Goal: Check status: Check status

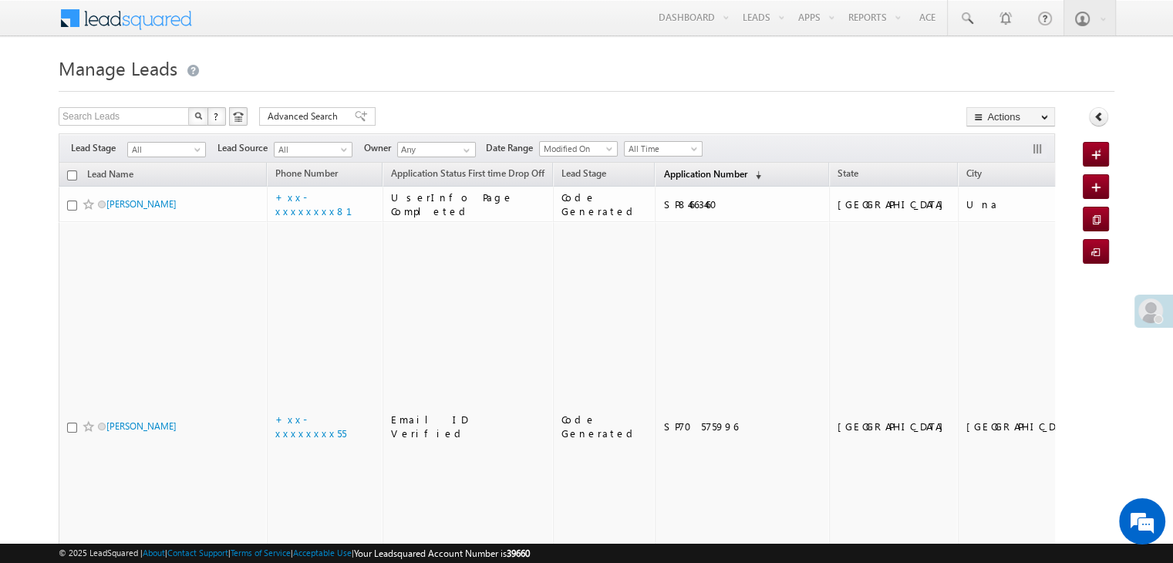
click at [672, 177] on span "Application Number" at bounding box center [704, 174] width 83 height 12
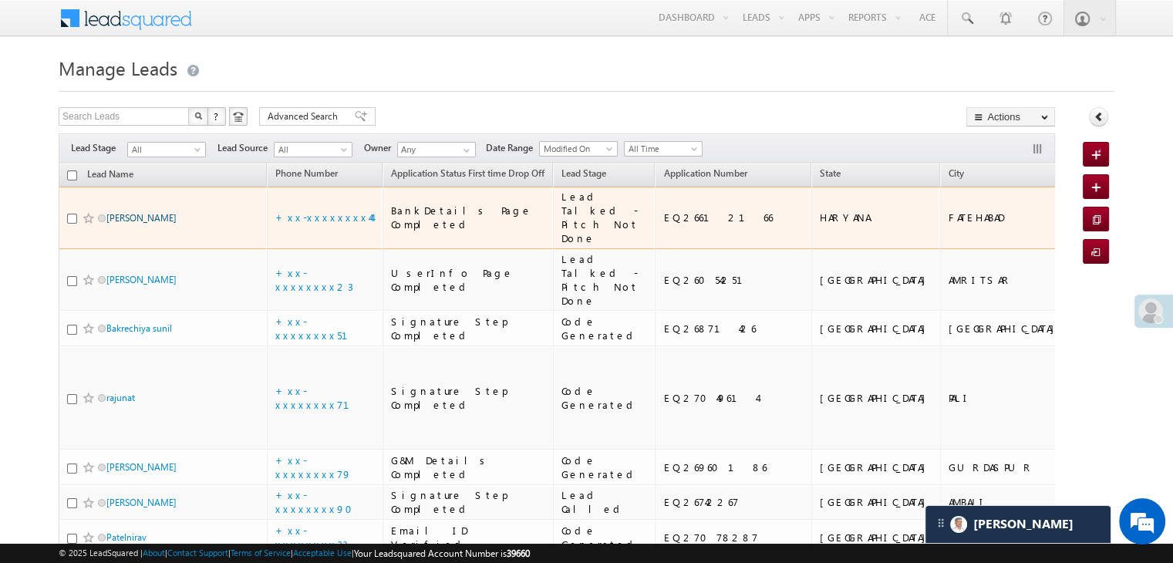
drag, startPoint x: 133, startPoint y: 235, endPoint x: 115, endPoint y: 231, distance: 18.2
click at [115, 224] on link "[PERSON_NAME]" at bounding box center [141, 218] width 70 height 12
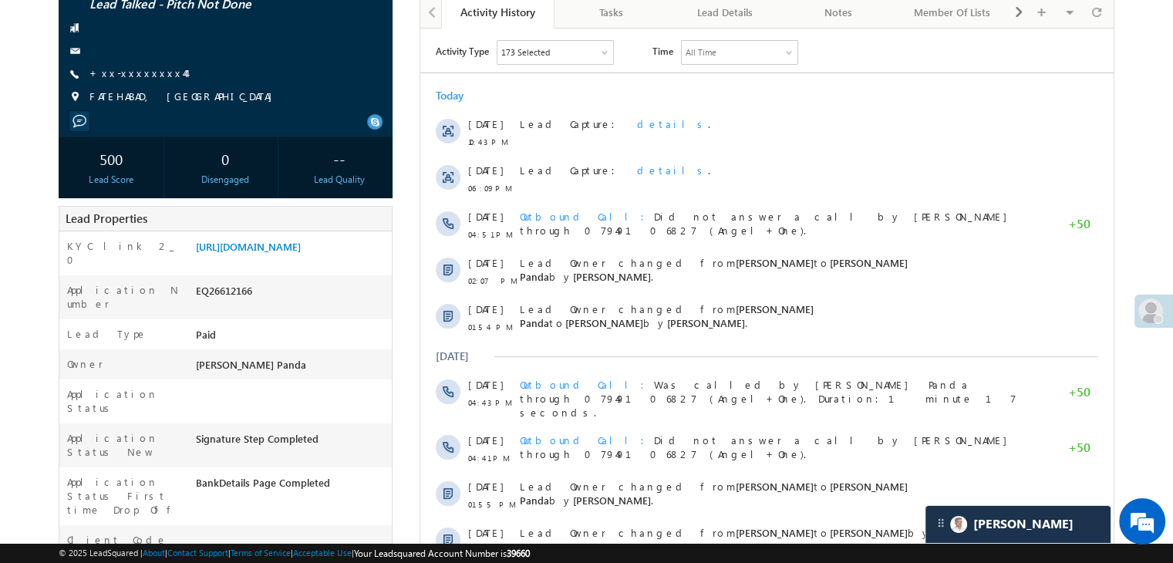
scroll to position [154, 0]
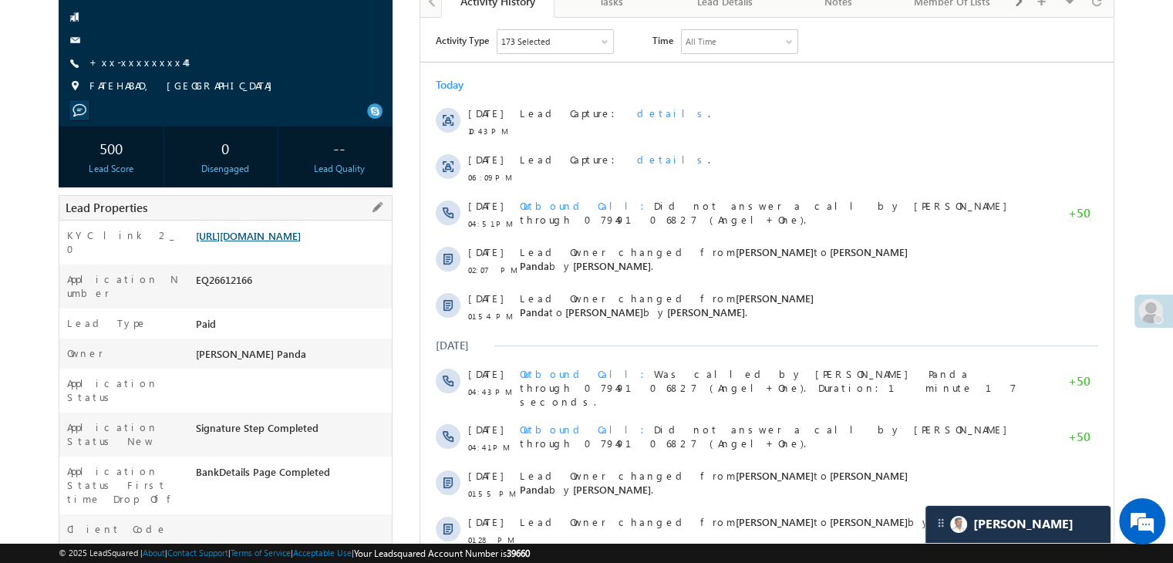
click at [293, 242] on link "[URL][DOMAIN_NAME]" at bounding box center [248, 235] width 105 height 13
